Goal: Task Accomplishment & Management: Manage account settings

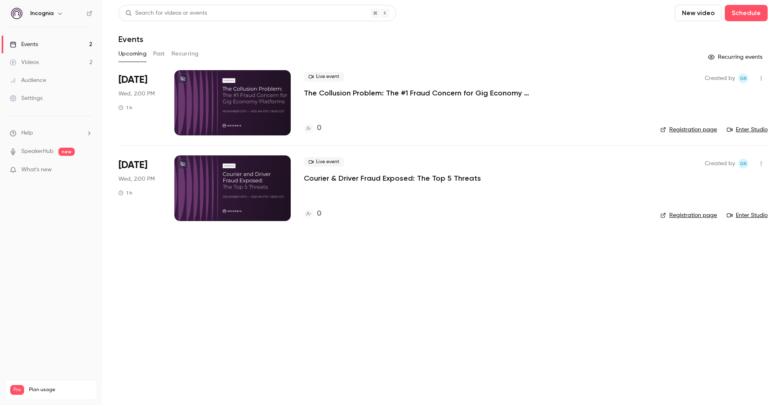
click at [395, 179] on p "Courier & Driver Fraud Exposed: The Top 5 Threats" at bounding box center [392, 178] width 177 height 10
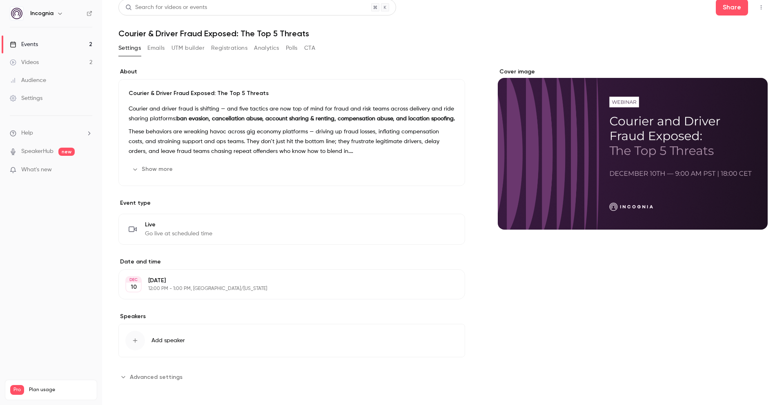
scroll to position [9, 0]
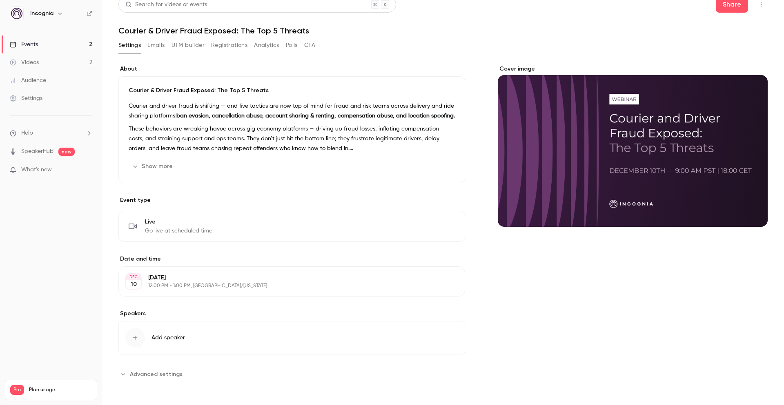
click at [157, 44] on button "Emails" at bounding box center [155, 45] width 17 height 13
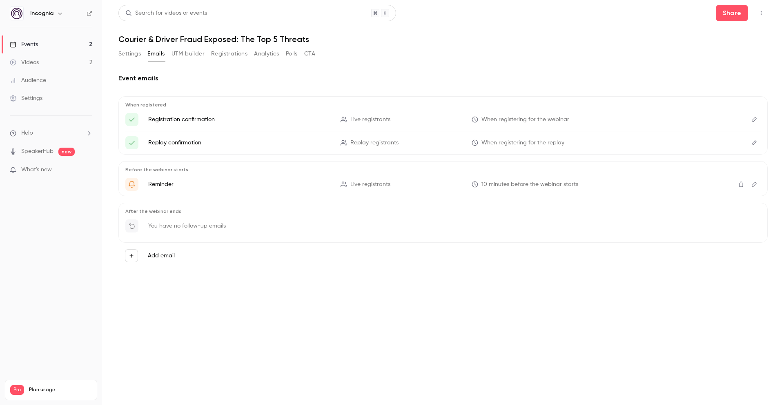
click at [188, 52] on button "UTM builder" at bounding box center [187, 53] width 33 height 13
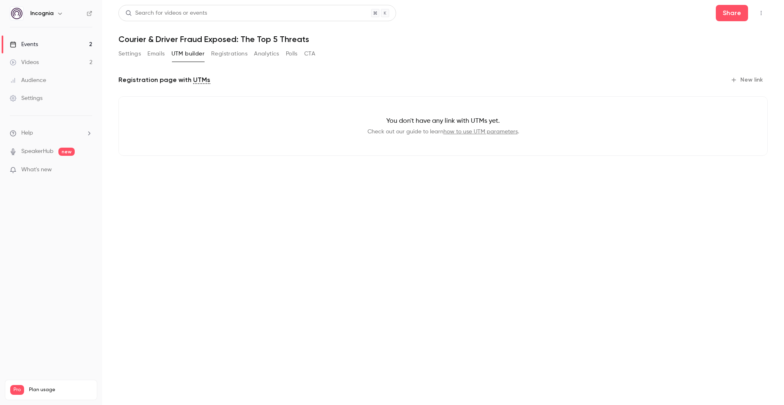
click at [226, 53] on button "Registrations" at bounding box center [229, 53] width 36 height 13
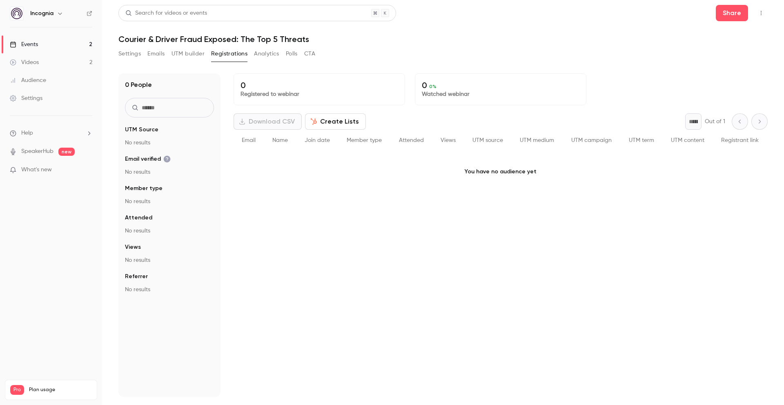
click at [269, 59] on button "Analytics" at bounding box center [266, 53] width 25 height 13
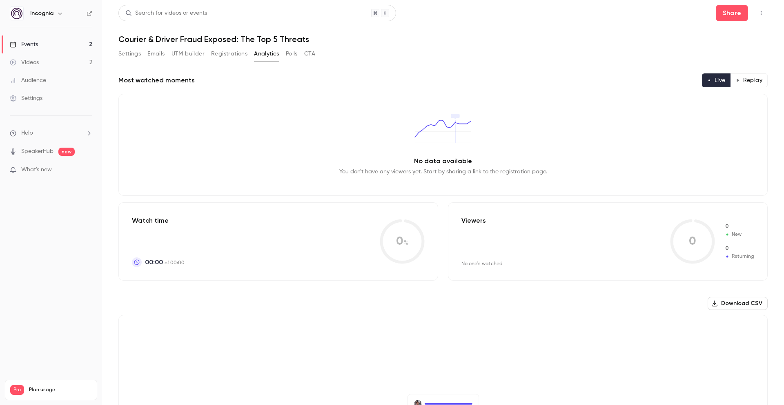
click at [293, 59] on button "Polls" at bounding box center [292, 53] width 12 height 13
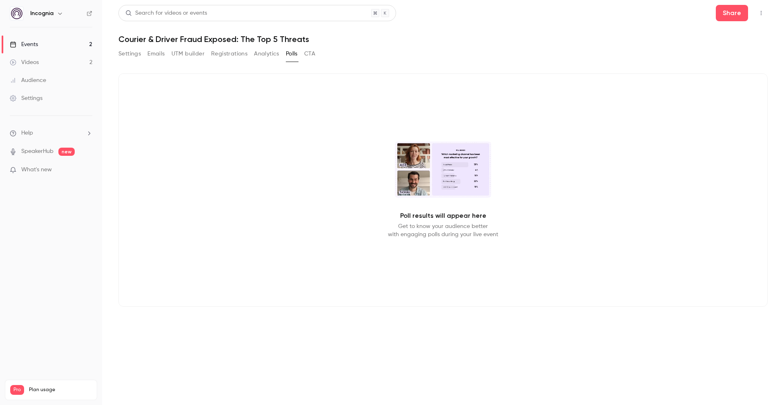
click at [307, 54] on button "CTA" at bounding box center [309, 53] width 11 height 13
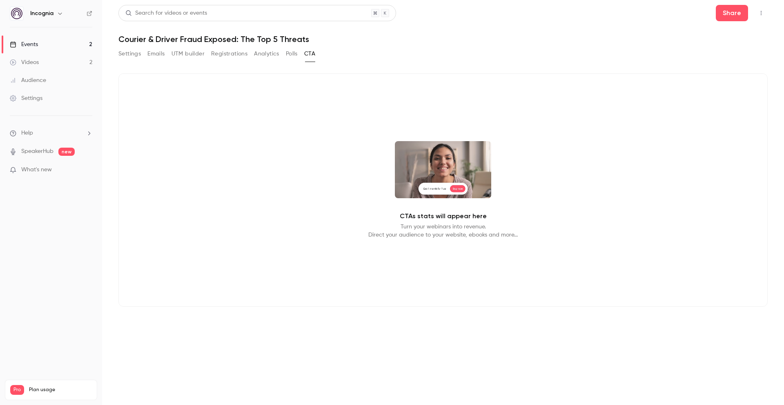
click at [129, 58] on button "Settings" at bounding box center [129, 53] width 22 height 13
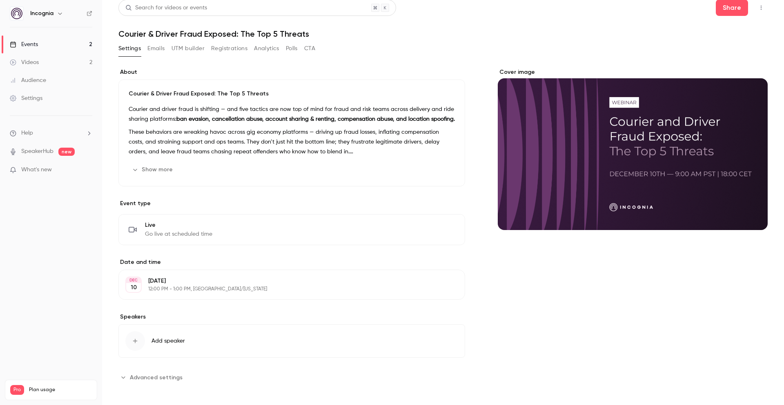
scroll to position [9, 0]
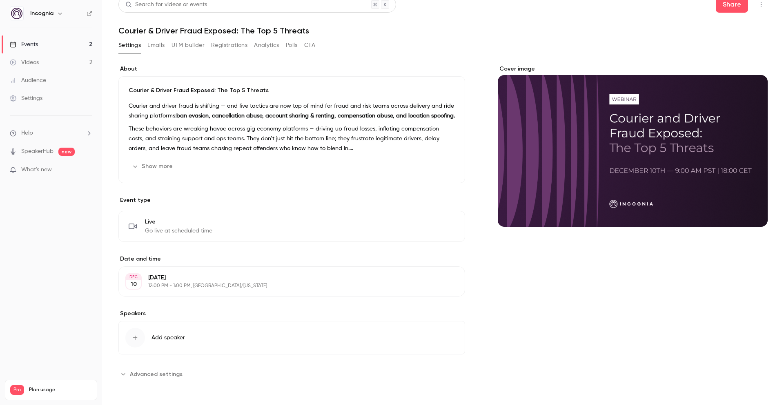
click at [136, 374] on span "Advanced settings" at bounding box center [156, 374] width 53 height 9
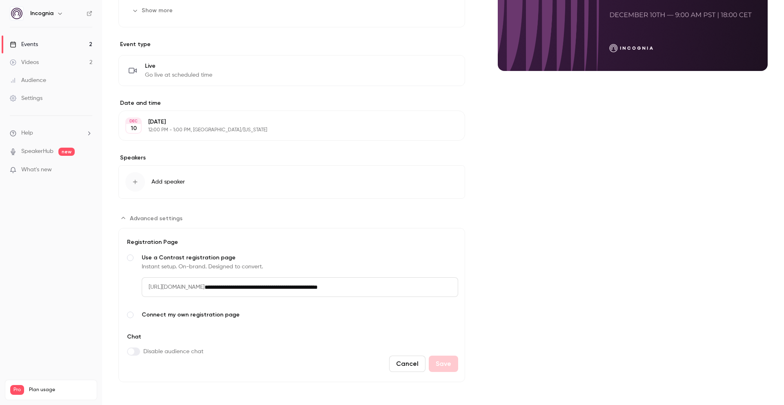
scroll to position [166, 0]
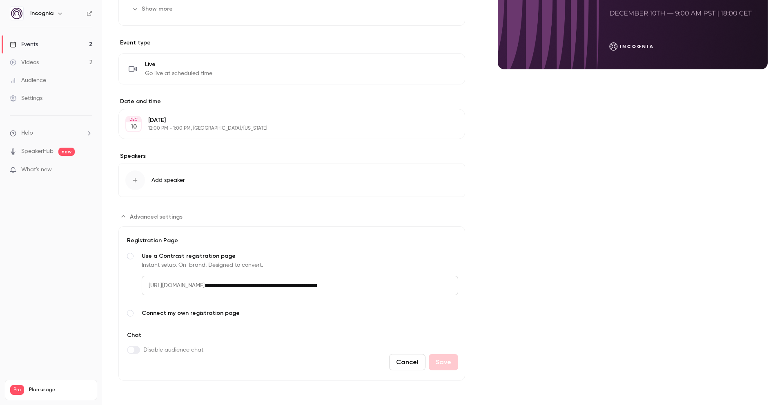
click at [200, 311] on span "Connect my own registration page" at bounding box center [300, 313] width 316 height 8
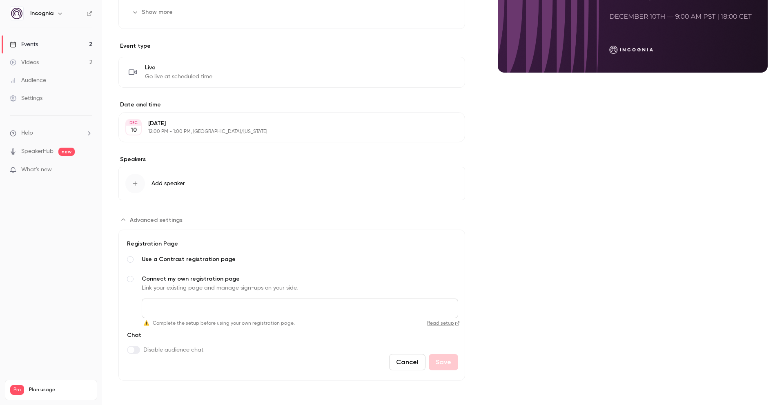
click at [444, 324] on link "Read setup" at bounding box center [379, 323] width 162 height 7
click at [184, 308] on input "Connect my own registration page Link your existing page and manage sign-ups on…" at bounding box center [300, 309] width 316 height 20
paste input "**********"
type input "**********"
click at [450, 362] on button "Save" at bounding box center [443, 362] width 29 height 16
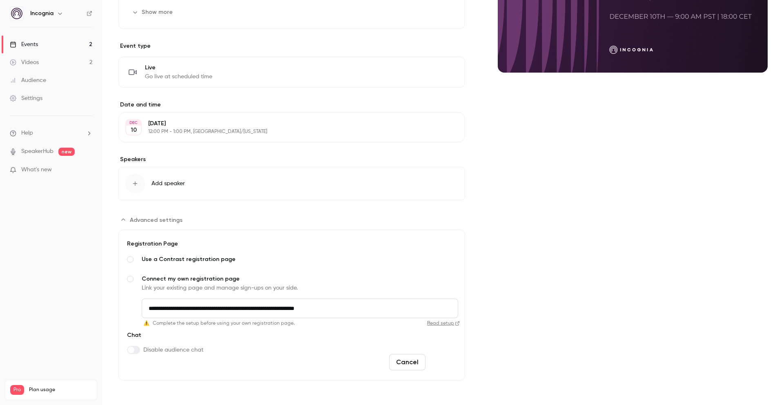
scroll to position [9, 0]
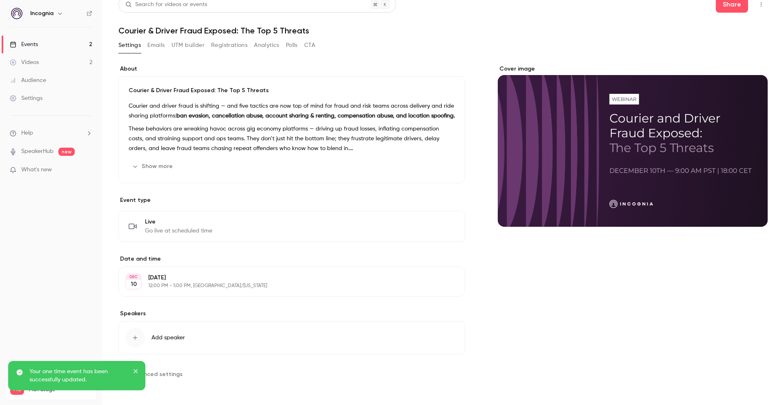
click at [169, 378] on span "Advanced settings" at bounding box center [156, 374] width 53 height 9
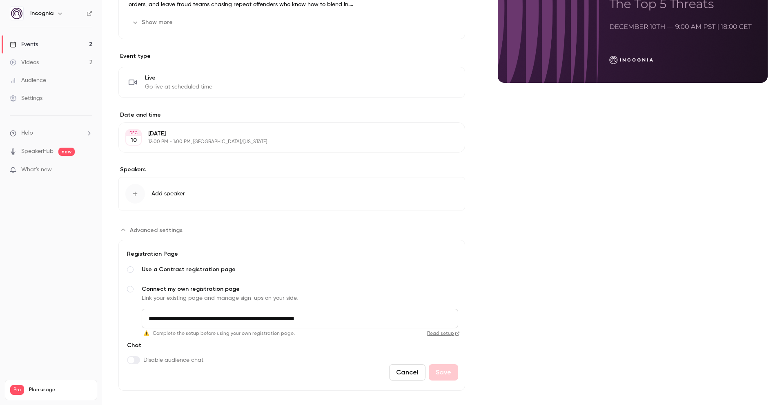
scroll to position [163, 0]
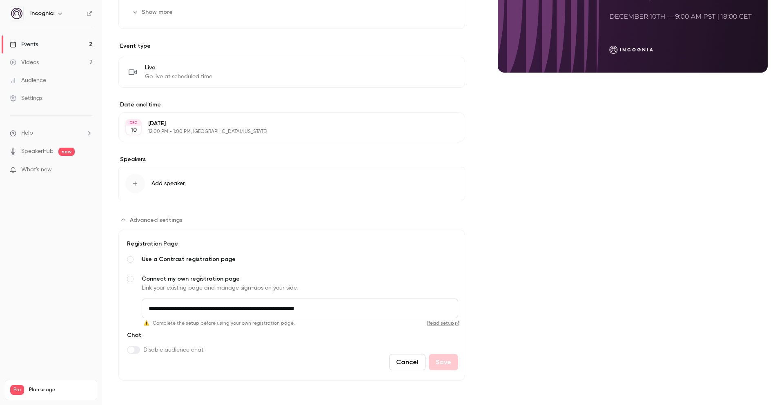
click at [446, 324] on link "Read setup" at bounding box center [379, 323] width 162 height 7
click at [158, 259] on span "Use a Contrast registration page" at bounding box center [300, 260] width 316 height 8
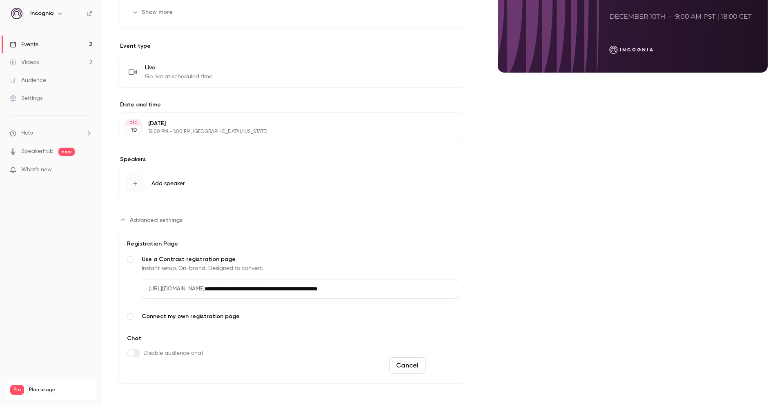
click at [442, 363] on button "Save" at bounding box center [443, 366] width 29 height 16
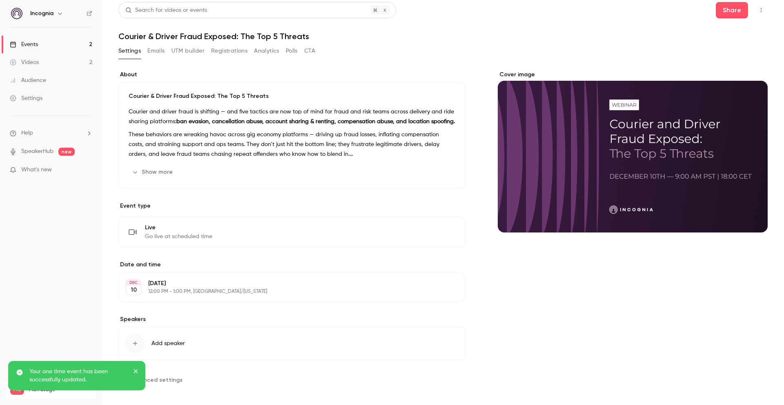
scroll to position [0, 0]
